Goal: Find specific fact: Find specific fact

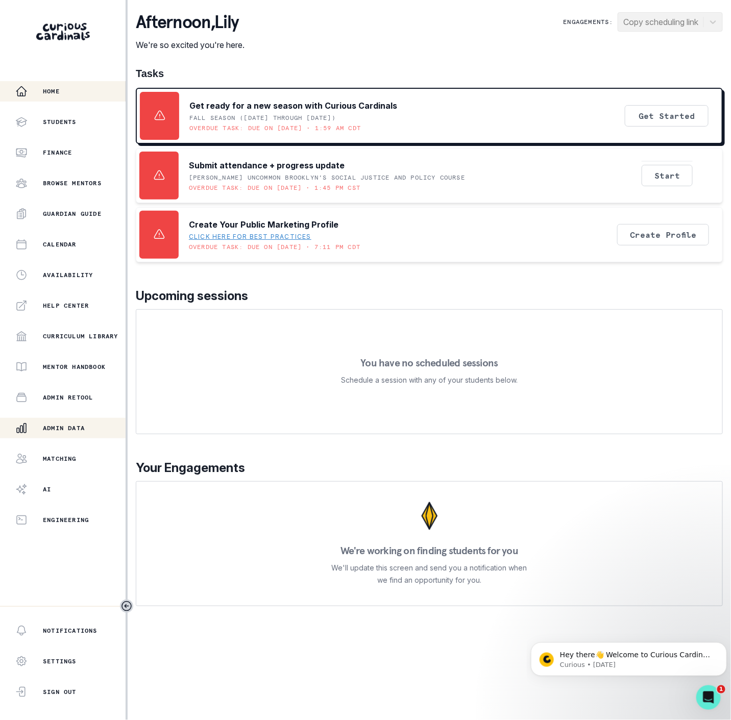
click at [73, 423] on div "Admin Data" at bounding box center [70, 428] width 110 height 12
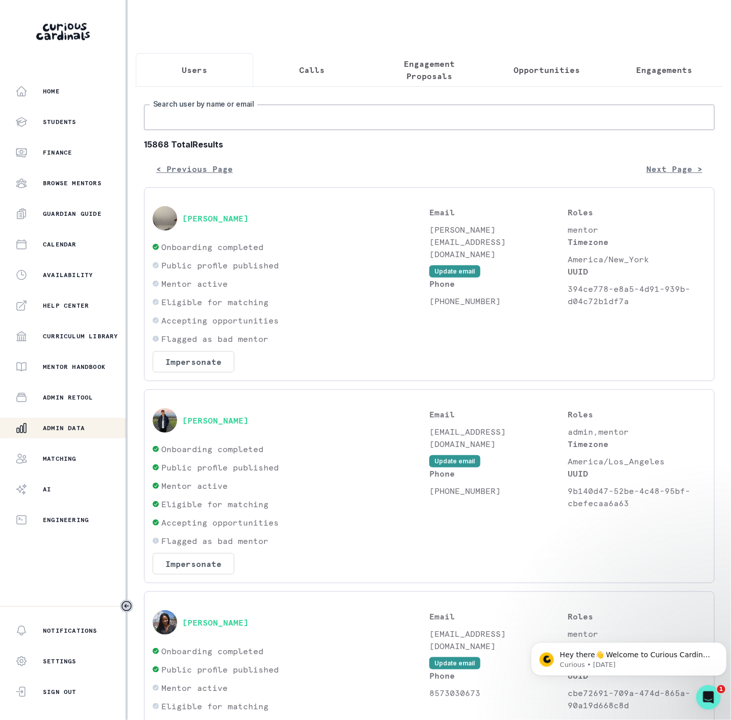
click at [161, 130] on input "Search user by name or email" at bounding box center [429, 118] width 571 height 26
click at [204, 130] on input "Search user by name or email" at bounding box center [429, 118] width 571 height 26
paste input "[PERSON_NAME]"
type input "[PERSON_NAME]"
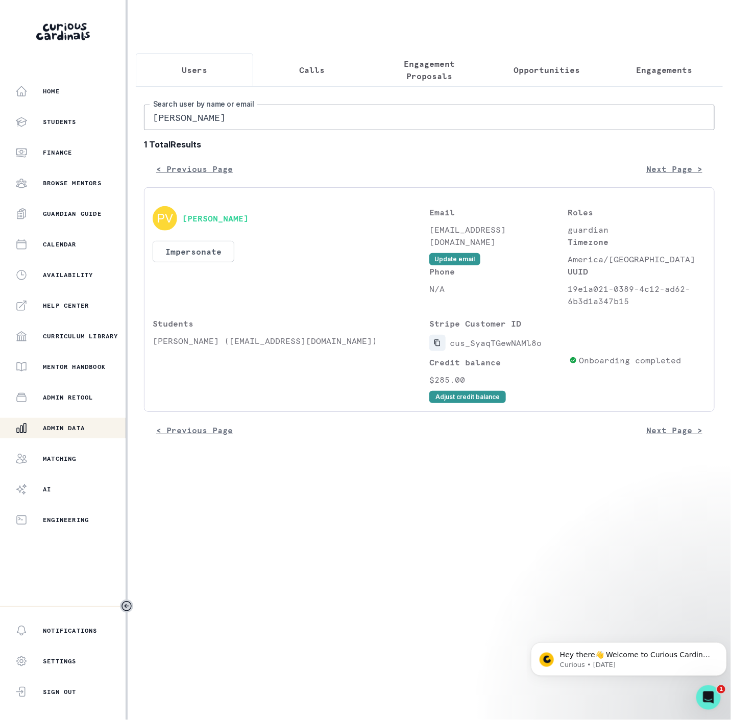
click at [439, 347] on icon "Copied to clipboard" at bounding box center [437, 342] width 7 height 7
click at [434, 347] on icon "Copied to clipboard" at bounding box center [437, 342] width 7 height 7
drag, startPoint x: 212, startPoint y: 131, endPoint x: 85, endPoint y: 106, distance: 129.5
click at [87, 106] on div "Home Students Finance Browse Mentors Guardian Guide Calendar Availability Help …" at bounding box center [365, 360] width 731 height 720
paste input "[PERSON_NAME]"
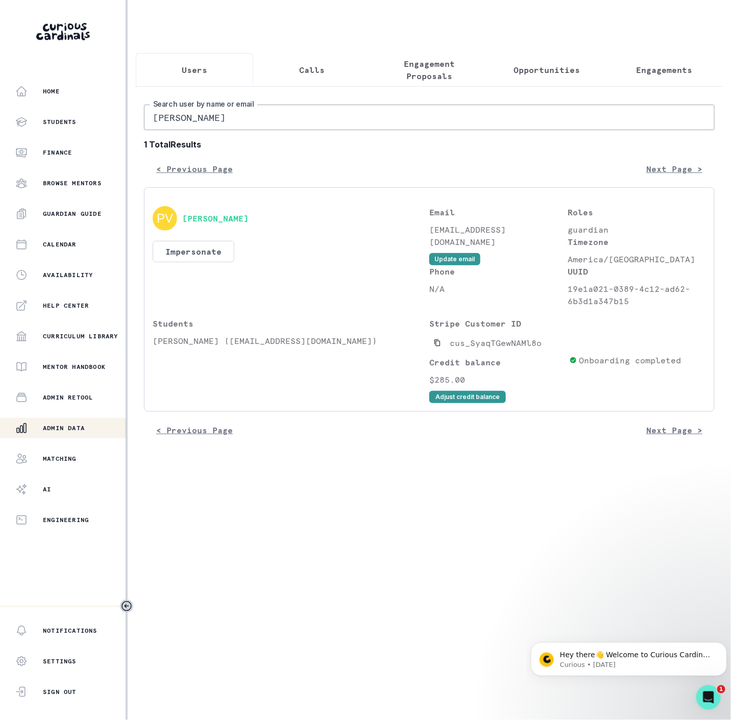
type input "[PERSON_NAME]"
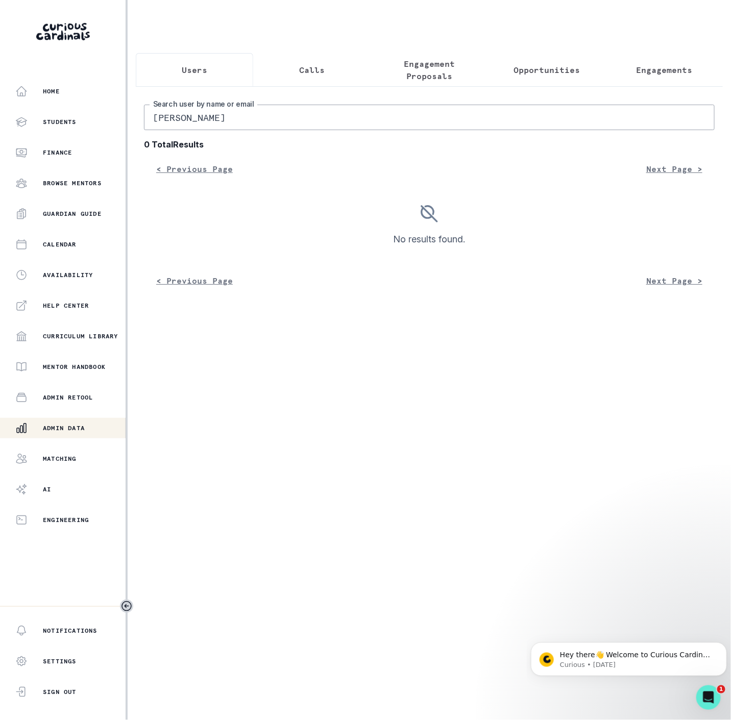
click at [157, 130] on input "[PERSON_NAME]" at bounding box center [429, 118] width 571 height 26
type input "[PERSON_NAME]"
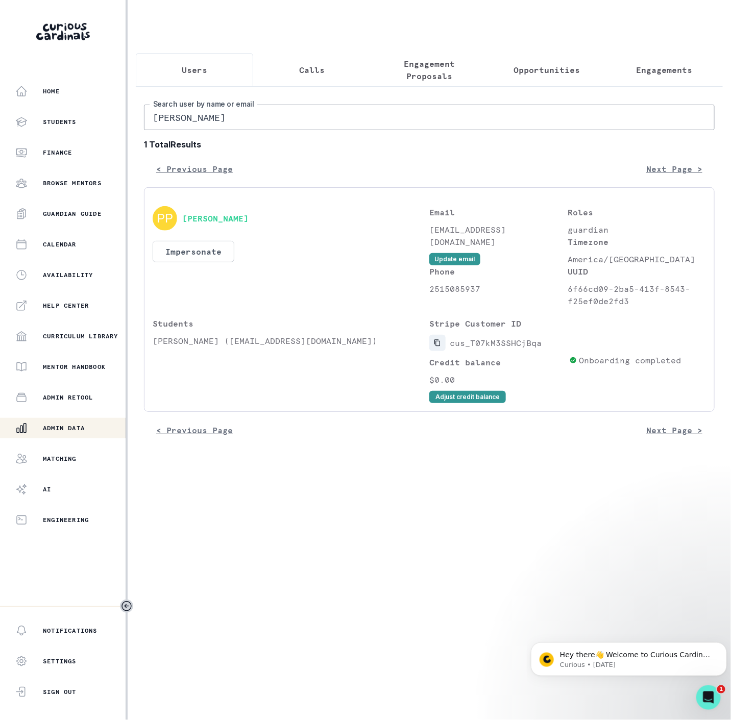
click at [438, 351] on button "Copied to clipboard" at bounding box center [437, 343] width 16 height 16
